Goal: Task Accomplishment & Management: Use online tool/utility

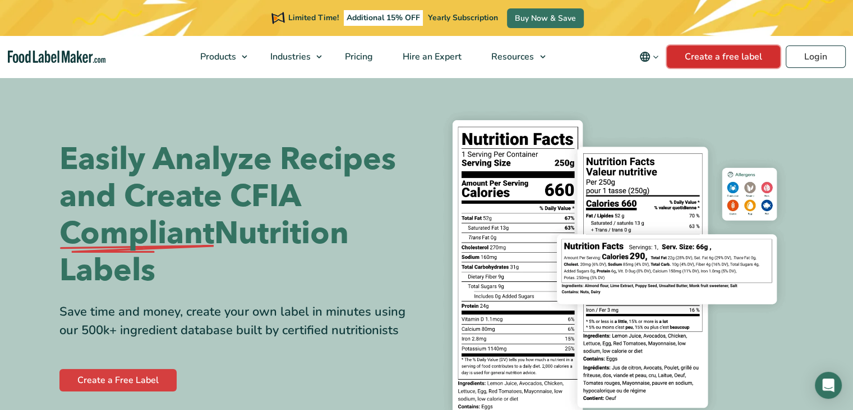
click at [743, 56] on link "Create a free label" at bounding box center [723, 56] width 113 height 22
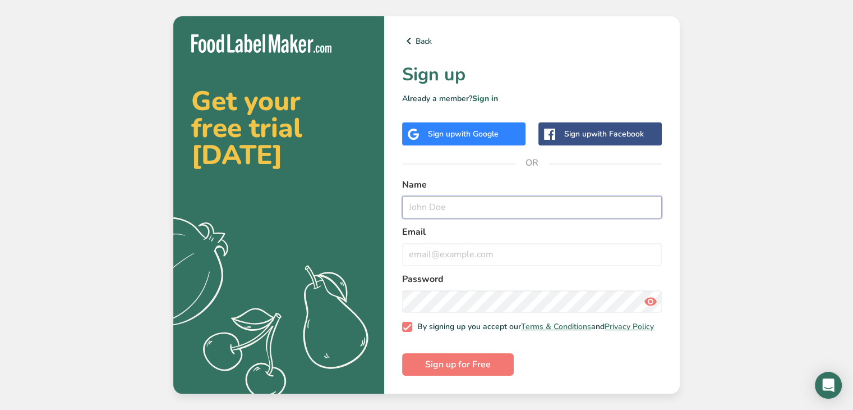
click at [438, 207] on input "text" at bounding box center [532, 207] width 260 height 22
type input "[PERSON_NAME]"
click at [458, 256] on input "email" at bounding box center [532, 254] width 260 height 22
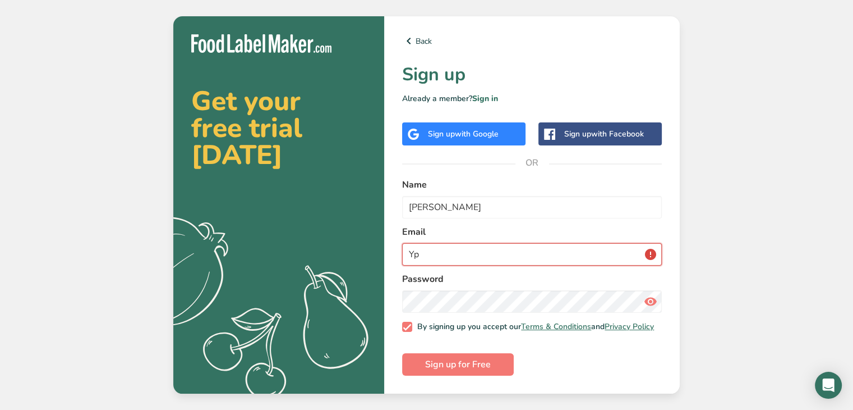
type input "Y"
type input "[EMAIL_ADDRESS][DOMAIN_NAME]"
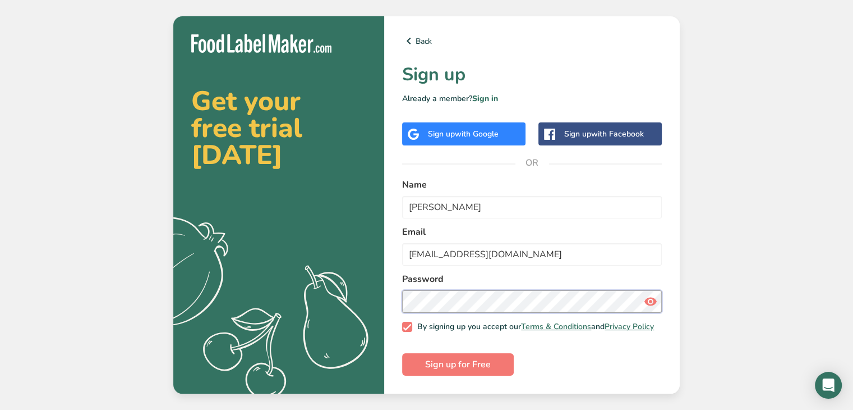
click at [397, 290] on div "Back Sign up Already a member? Sign in Sign up with Google Sign up with Faceboo…" at bounding box center [532, 204] width 296 height 377
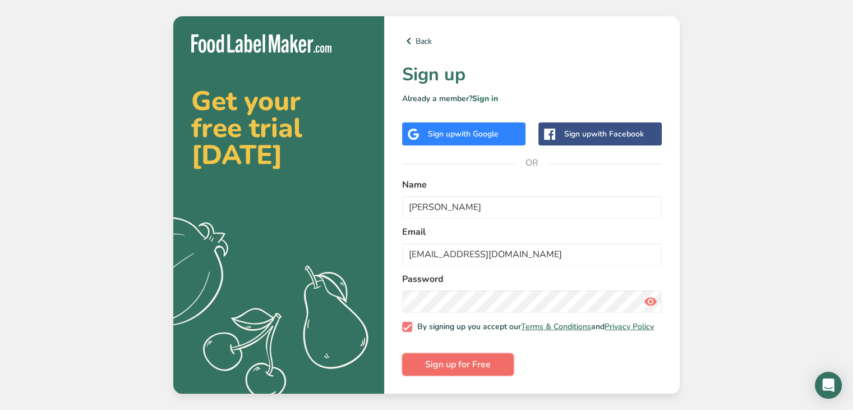
click at [447, 358] on button "Sign up for Free" at bounding box center [458, 364] width 112 height 22
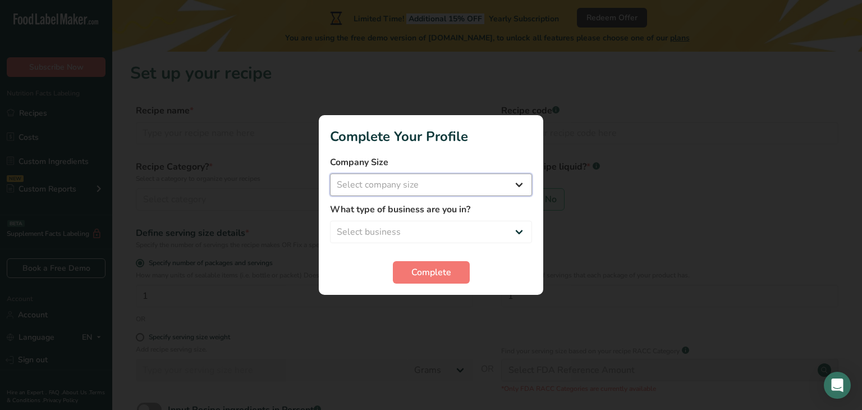
click at [492, 176] on select "Select company size Fewer than 10 Employees 10 to 50 Employees 51 to 500 Employ…" at bounding box center [431, 184] width 202 height 22
select select "1"
click at [330, 173] on select "Select company size Fewer than 10 Employees 10 to 50 Employees 51 to 500 Employ…" at bounding box center [431, 184] width 202 height 22
click at [422, 219] on div "What type of business are you in? Select business Packaged Food Manufacturer Re…" at bounding box center [431, 223] width 202 height 40
click at [428, 236] on select "Select business Packaged Food Manufacturer Restaurant & Cafe Bakery Meal Plans …" at bounding box center [431, 231] width 202 height 22
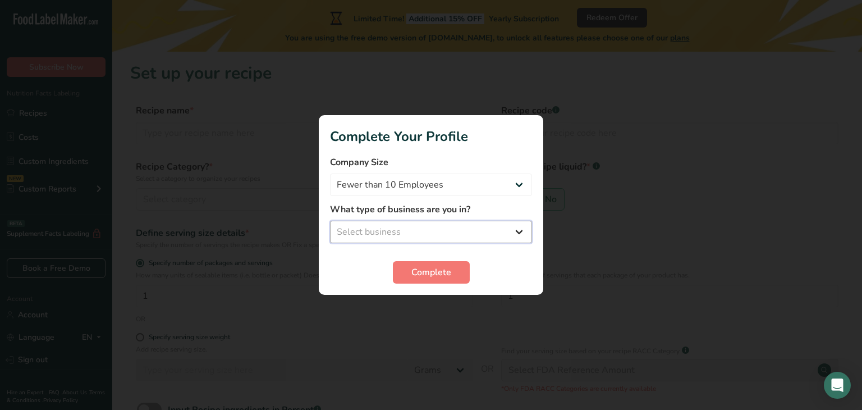
select select "1"
click at [330, 220] on select "Select business Packaged Food Manufacturer Restaurant & Cafe Bakery Meal Plans …" at bounding box center [431, 231] width 202 height 22
click at [417, 270] on span "Complete" at bounding box center [431, 271] width 40 height 13
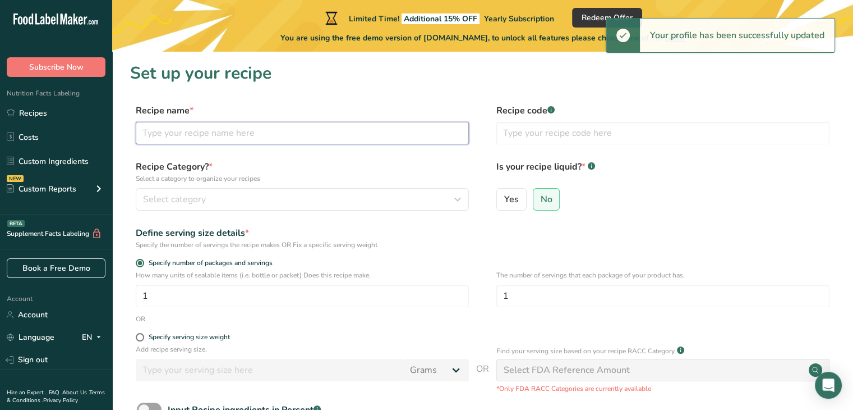
click at [215, 140] on input "text" at bounding box center [302, 133] width 333 height 22
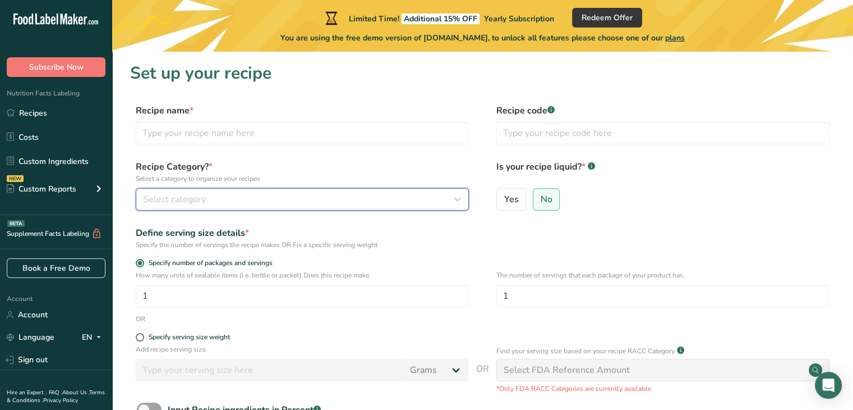
click at [233, 198] on div "Select category" at bounding box center [299, 198] width 312 height 13
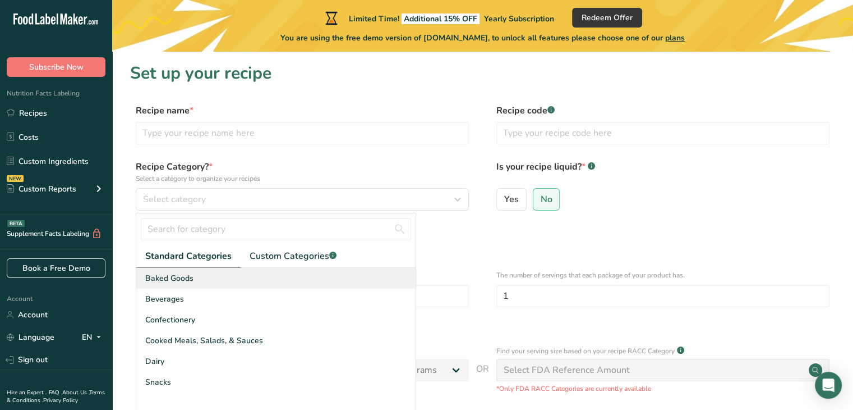
click at [193, 280] on div "Baked Goods" at bounding box center [275, 278] width 279 height 21
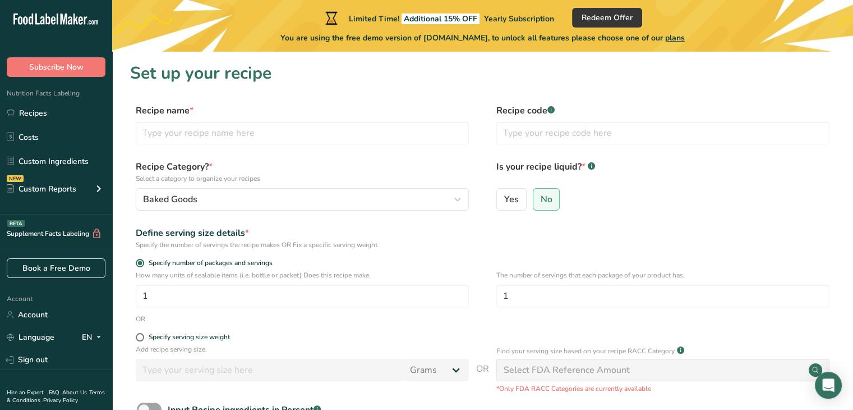
scroll to position [123, 0]
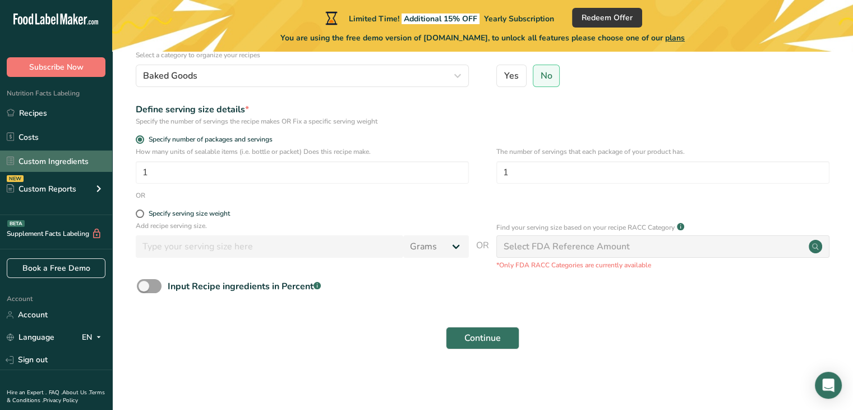
click at [79, 164] on link "Custom Ingredients" at bounding box center [56, 160] width 112 height 21
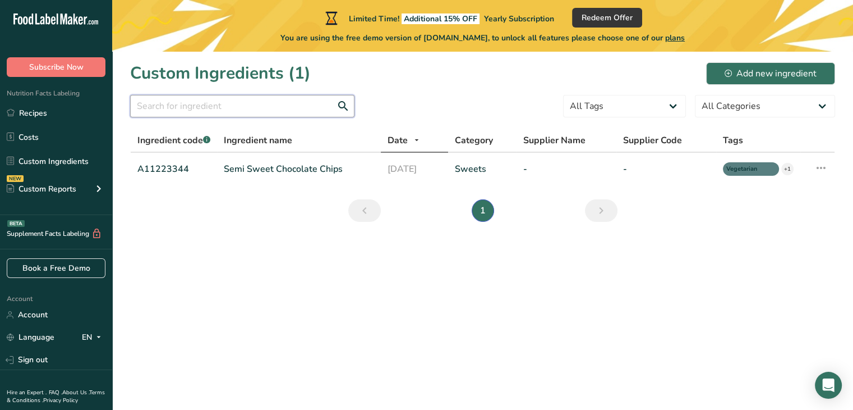
click at [235, 111] on input "text" at bounding box center [242, 106] width 224 height 22
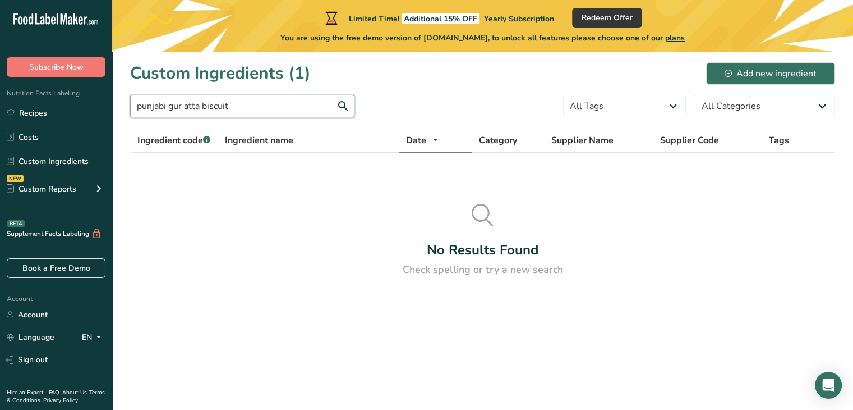
click at [342, 106] on input "punjabi gur atta biscuit" at bounding box center [242, 106] width 224 height 22
type input "punjabi gur atta biscuit"
drag, startPoint x: 234, startPoint y: 102, endPoint x: 103, endPoint y: 113, distance: 131.7
click at [103, 113] on div ".a-20{fill:#fff;} Subscribe Now Nutrition Facts Labeling Recipes Costs Custom I…" at bounding box center [426, 205] width 853 height 410
type input "atta biscuit"
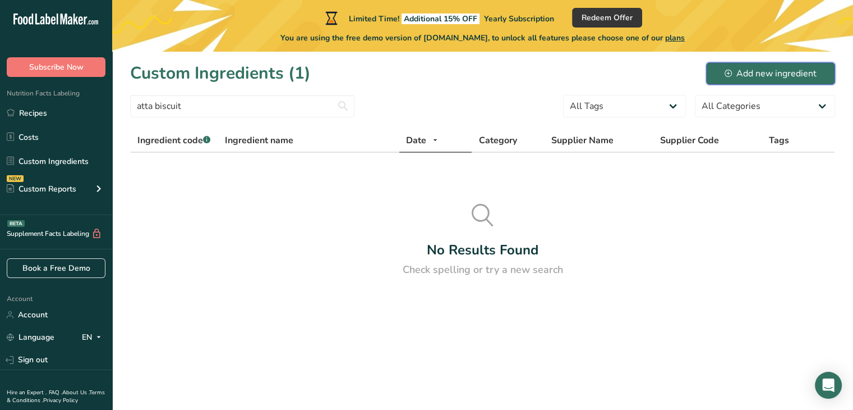
click at [728, 72] on icon at bounding box center [728, 73] width 7 height 7
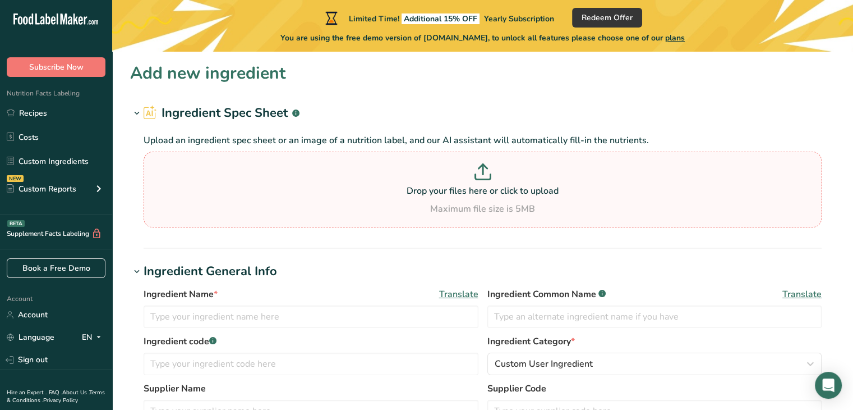
click at [469, 184] on p "Drop your files here or click to upload" at bounding box center [482, 190] width 673 height 13
click at [469, 183] on input "Drop your files here or click to upload Maximum file size is 5MB" at bounding box center [483, 189] width 678 height 76
type input "C:\fakepath\IMG_0123.JPEG"
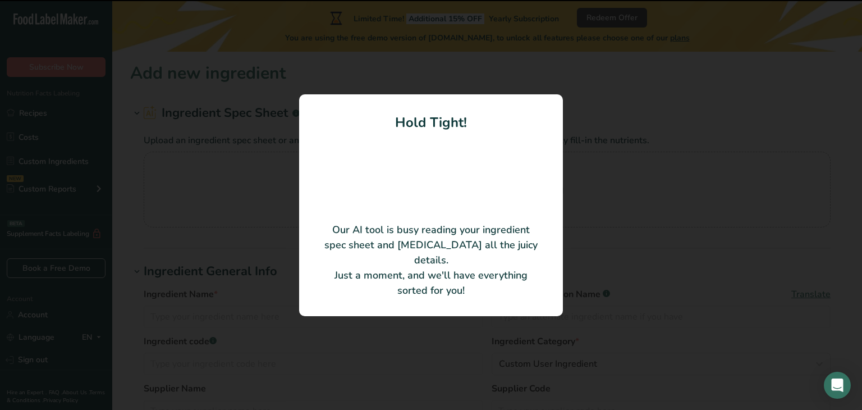
type input "Gram Flour"
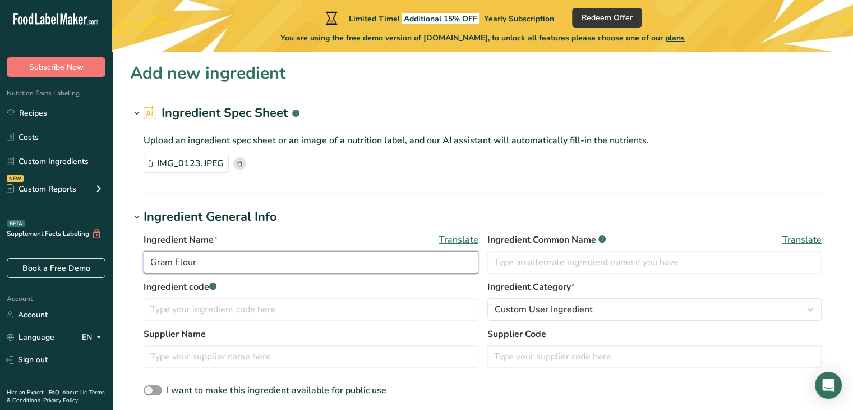
drag, startPoint x: 197, startPoint y: 264, endPoint x: 110, endPoint y: 263, distance: 87.0
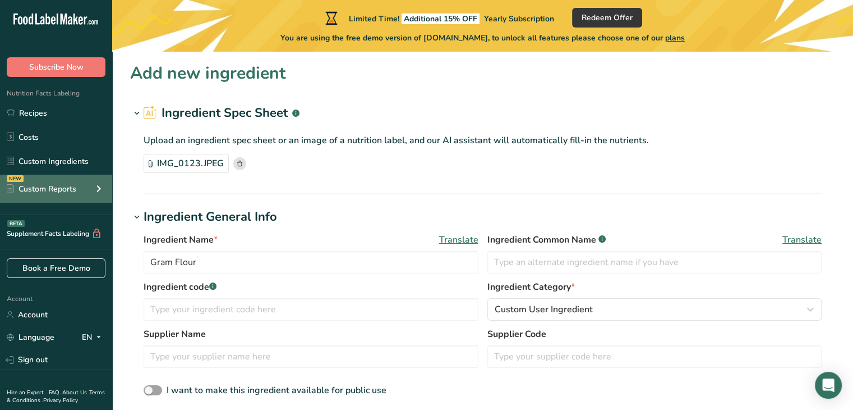
click at [79, 188] on div "NEW Custom Reports" at bounding box center [56, 188] width 112 height 28
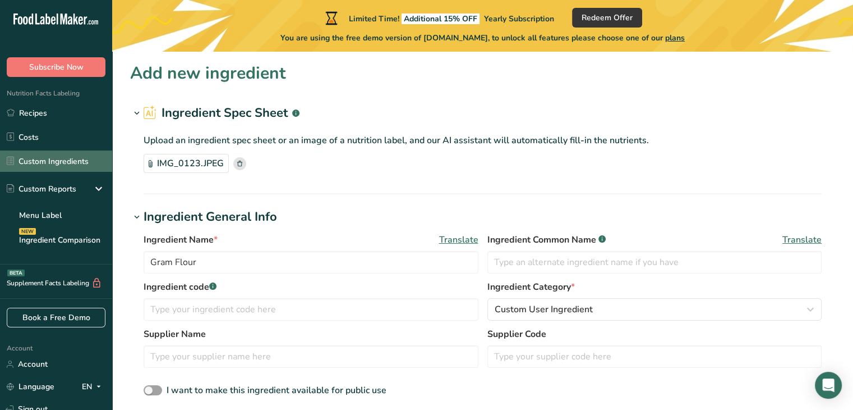
click at [57, 164] on link "Custom Ingredients" at bounding box center [56, 160] width 112 height 21
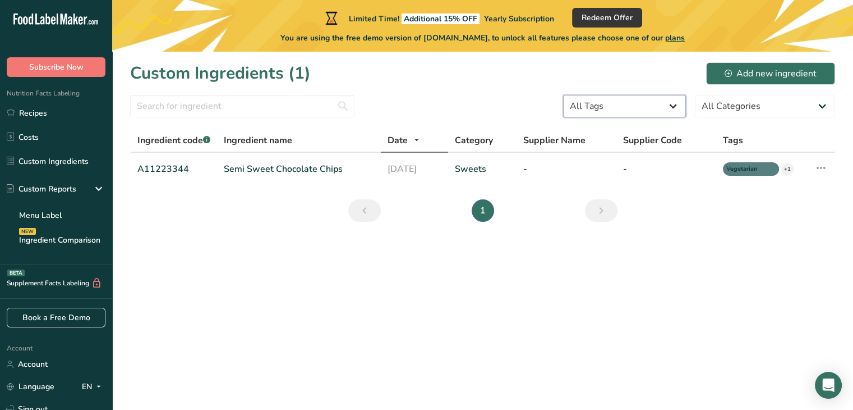
click at [645, 104] on select "All Tags Source of Antioxidants [MEDICAL_DATA] Effect Source of Omega 3 Plant-b…" at bounding box center [624, 106] width 123 height 22
click at [640, 105] on select "All Tags Source of Antioxidants [MEDICAL_DATA] Effect Source of Omega 3 Plant-b…" at bounding box center [624, 106] width 123 height 22
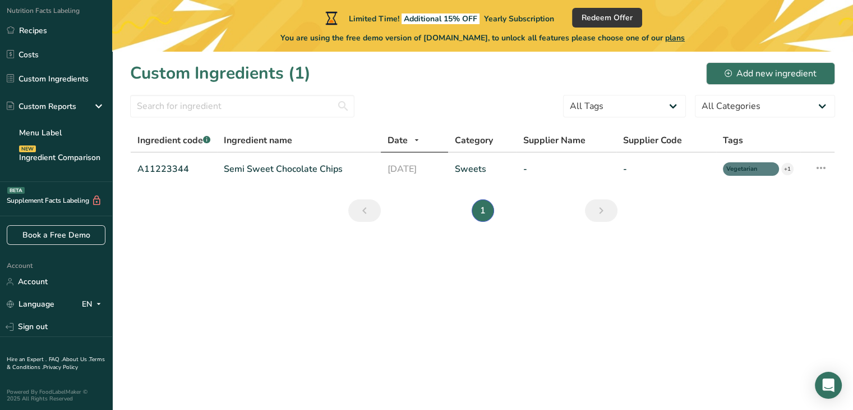
scroll to position [83, 0]
click at [26, 324] on link "Sign out" at bounding box center [56, 326] width 112 height 20
